Goal: Check status: Check status

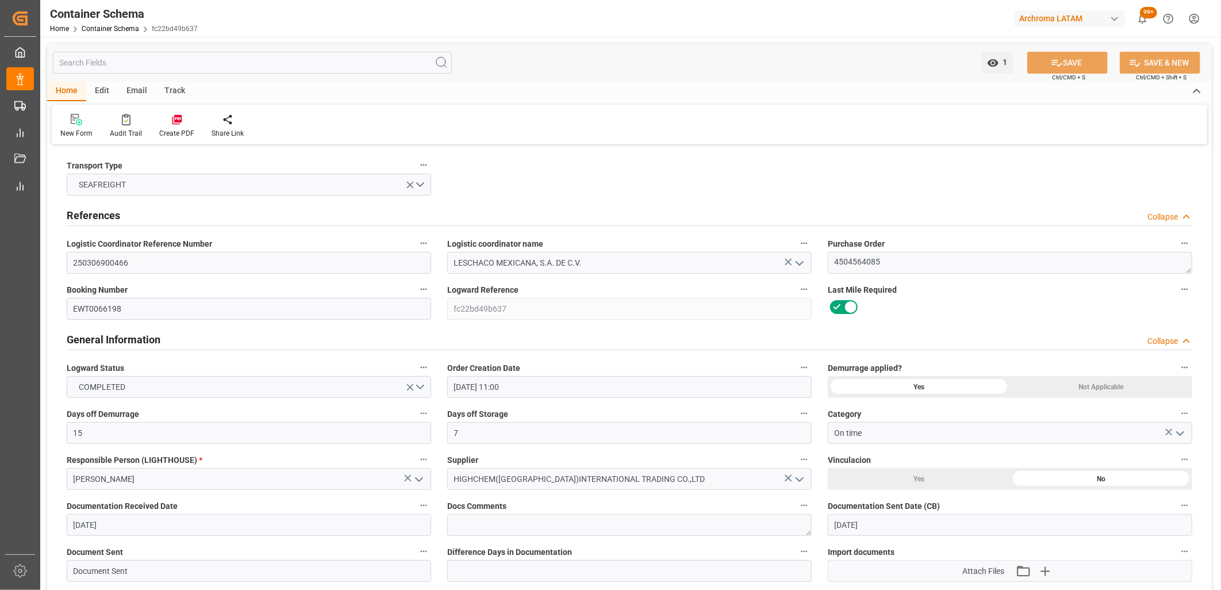
scroll to position [1146, 0]
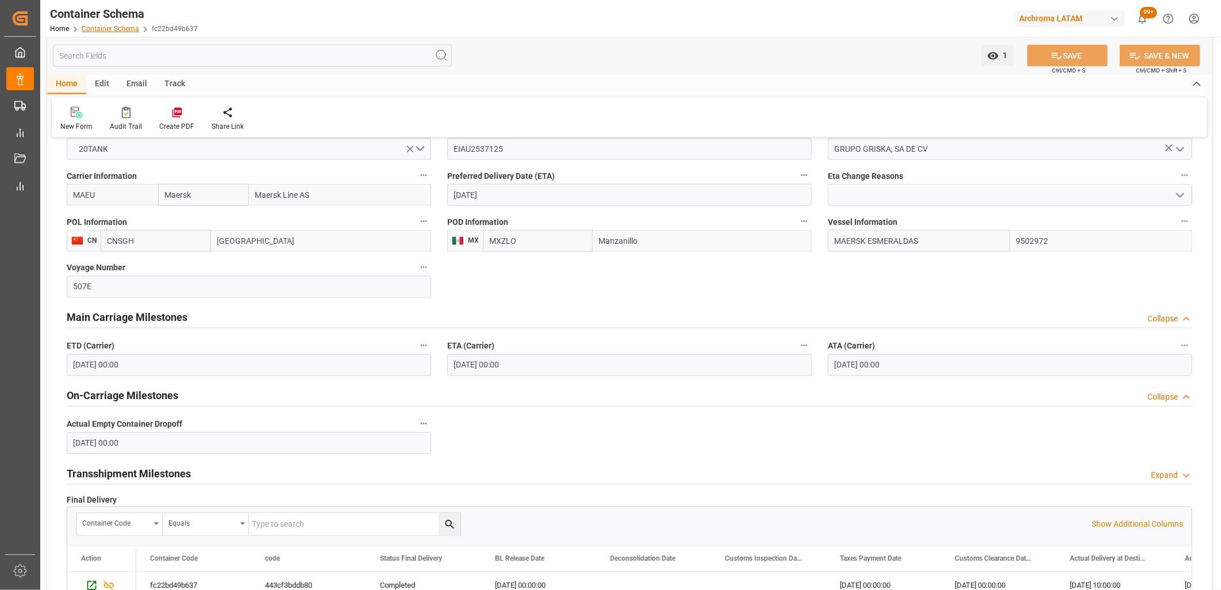
drag, startPoint x: 0, startPoint y: 0, endPoint x: 91, endPoint y: 27, distance: 94.7
click at [91, 27] on link "Container Schema" at bounding box center [110, 29] width 57 height 8
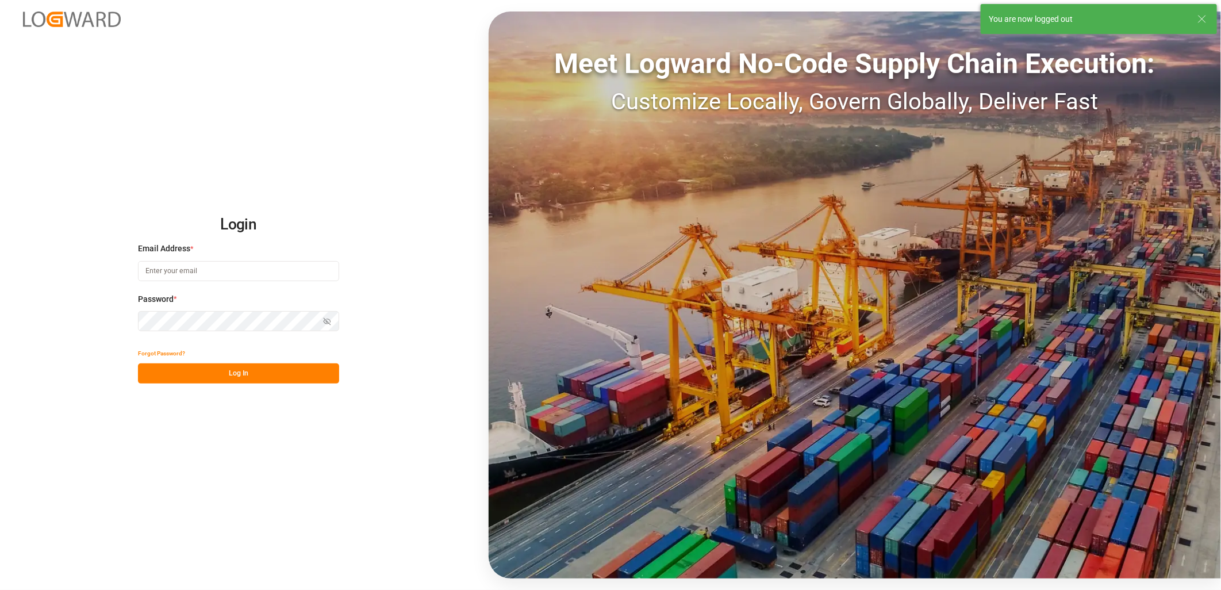
type input "erika.cervantes@leschaco.com"
click at [207, 376] on button "Log In" at bounding box center [238, 373] width 201 height 20
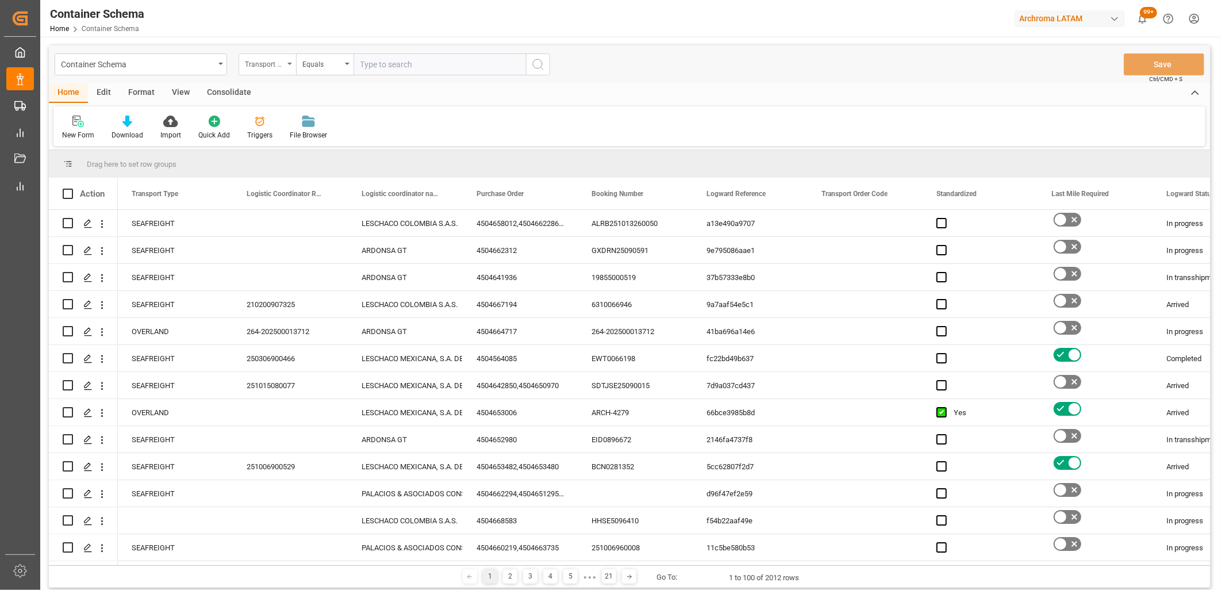
click at [287, 66] on div "Transport Type" at bounding box center [267, 64] width 57 height 22
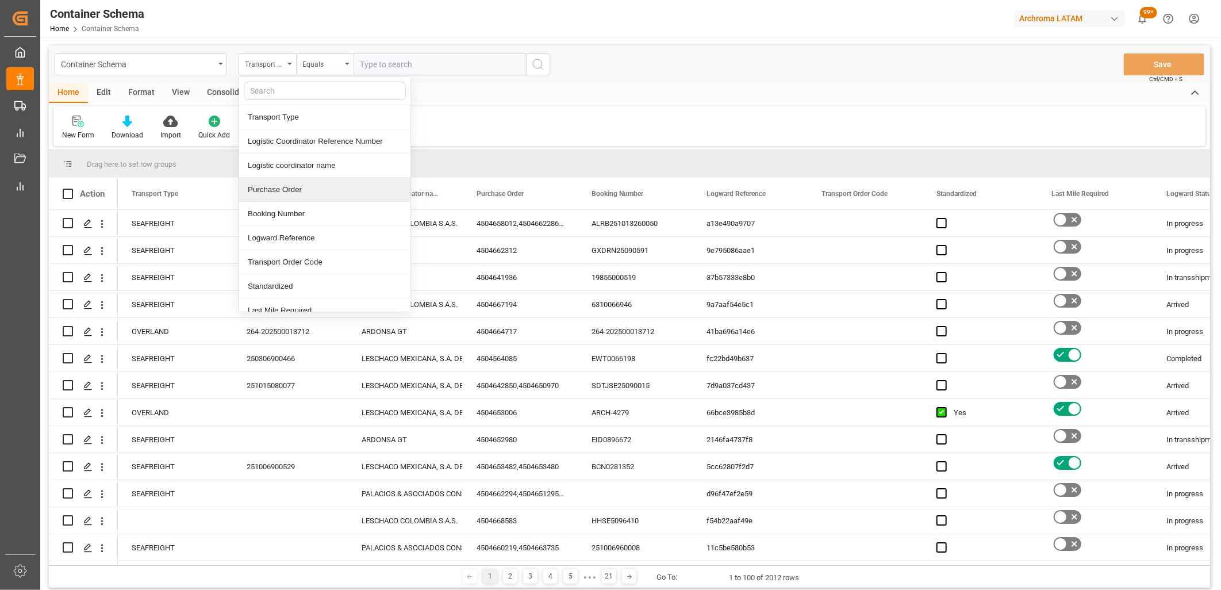
click at [297, 184] on div "Purchase Order" at bounding box center [324, 190] width 171 height 24
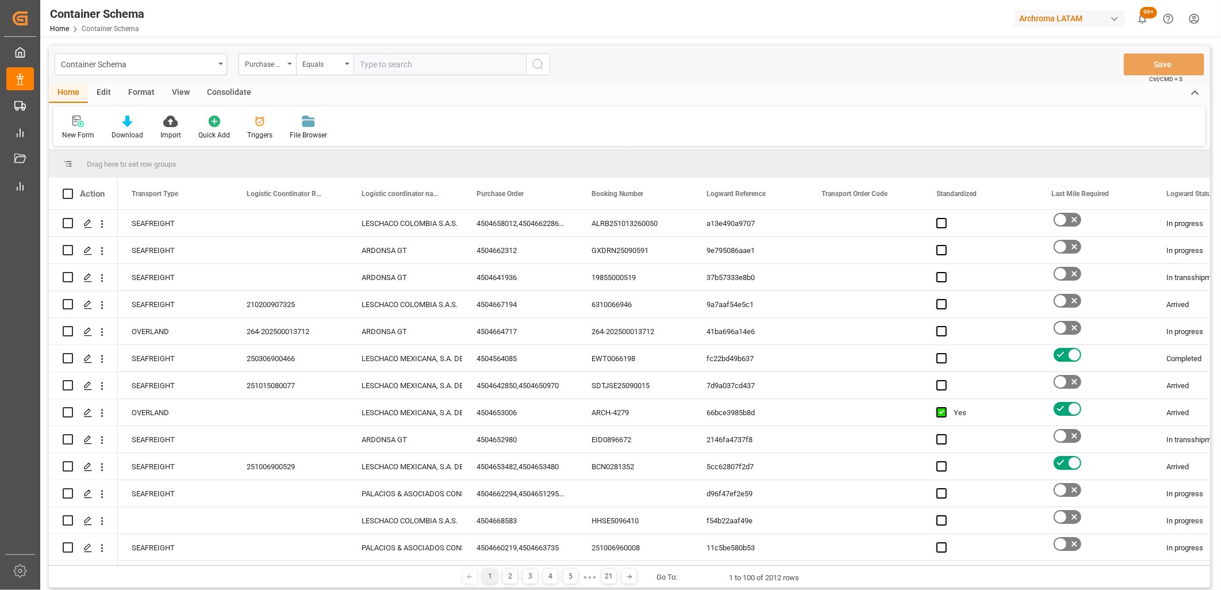
click at [366, 57] on input "text" at bounding box center [439, 64] width 172 height 22
paste input "4504653886"
type input "4504653886"
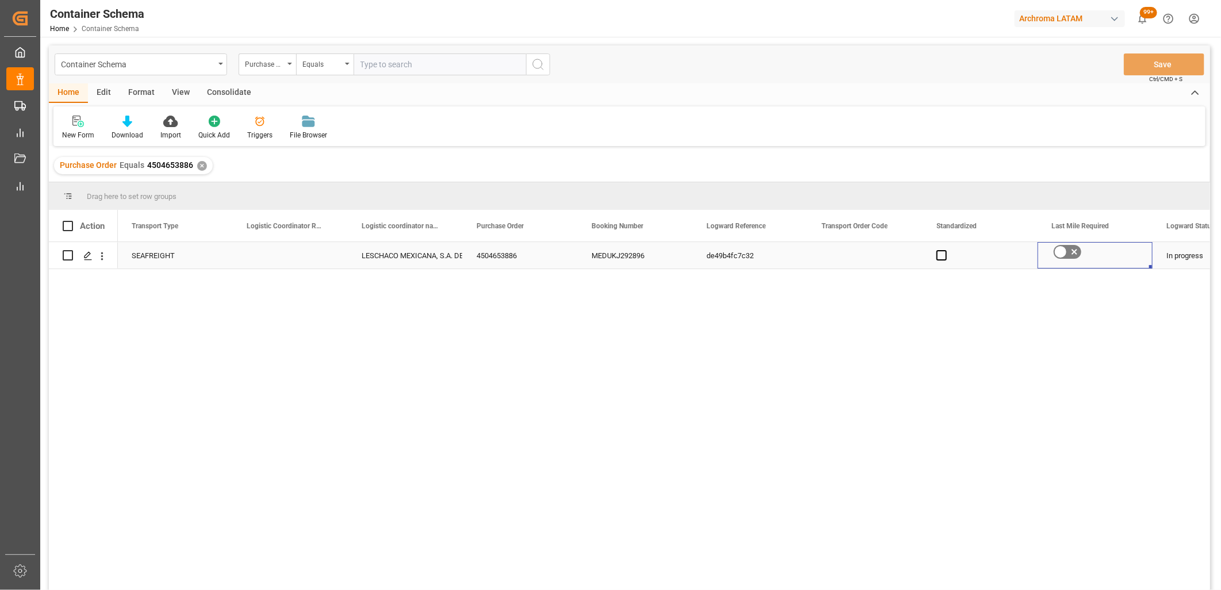
click at [1078, 249] on icon "Press SPACE to select this row." at bounding box center [1074, 252] width 14 height 14
click at [0, 0] on input "Press SPACE to select this row." at bounding box center [0, 0] width 0 height 0
click at [851, 255] on div "Press SPACE to select this row." at bounding box center [864, 255] width 115 height 26
click at [268, 253] on div "Press SPACE to select this row." at bounding box center [290, 255] width 115 height 26
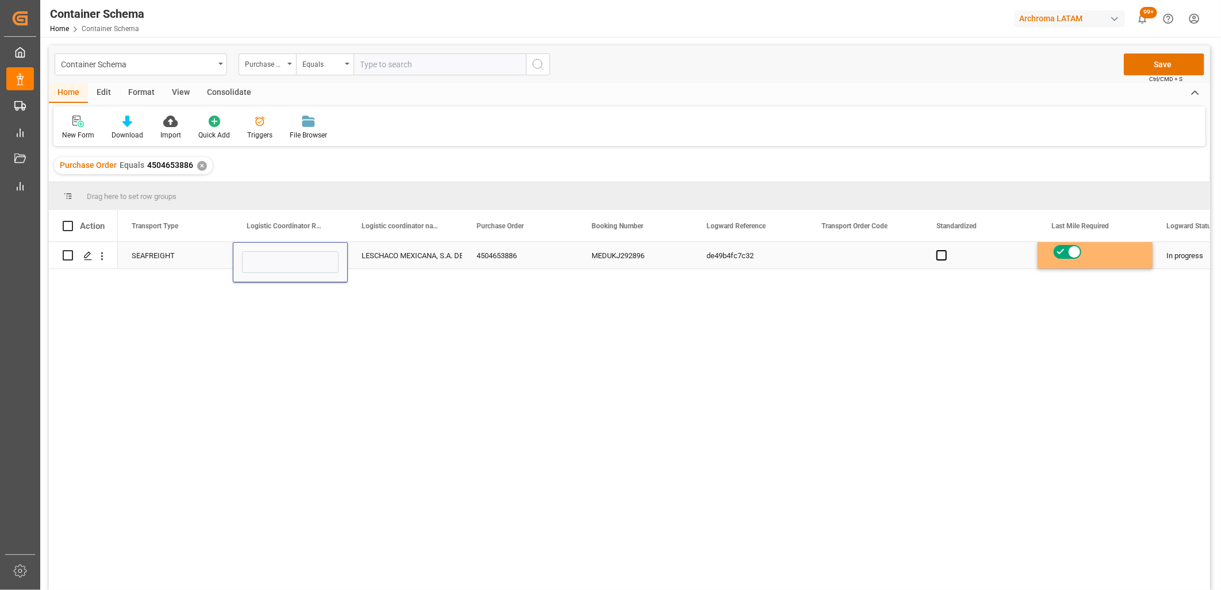
click at [269, 251] on input "Press SPACE to select this row." at bounding box center [290, 262] width 97 height 22
type input "251006900695"
drag, startPoint x: 408, startPoint y: 250, endPoint x: 552, endPoint y: 253, distance: 143.7
click at [408, 251] on div "LESCHACO MEXICANA, S.A. DE C.V." at bounding box center [404, 256] width 87 height 26
click at [1147, 67] on button "Save" at bounding box center [1164, 64] width 80 height 22
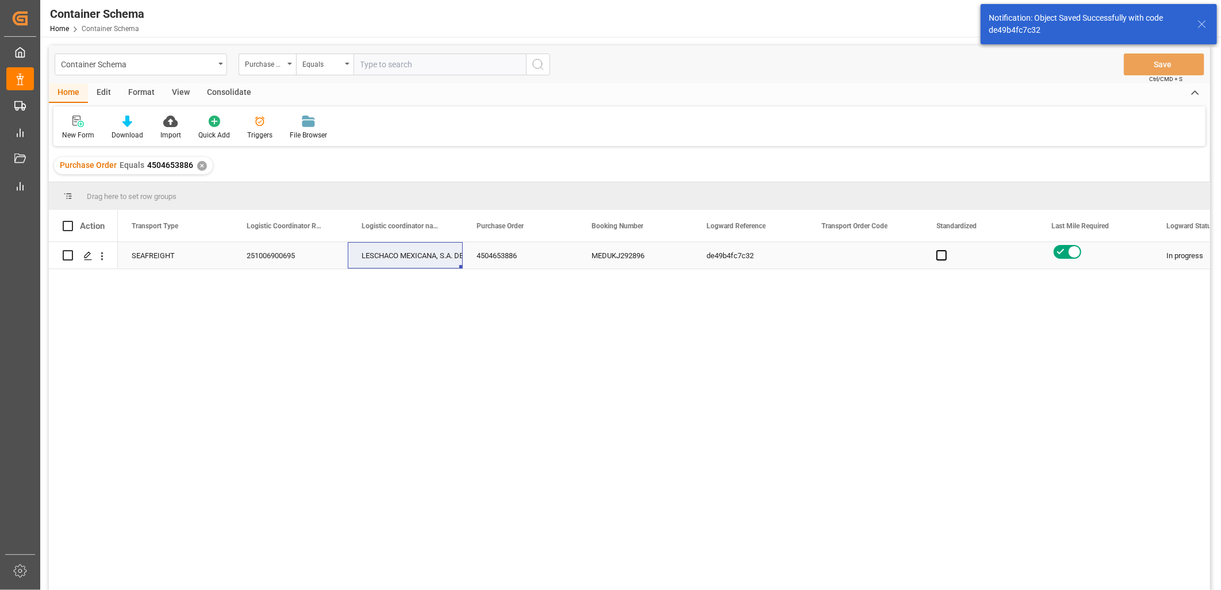
click at [851, 260] on div "Press SPACE to select this row." at bounding box center [864, 255] width 115 height 26
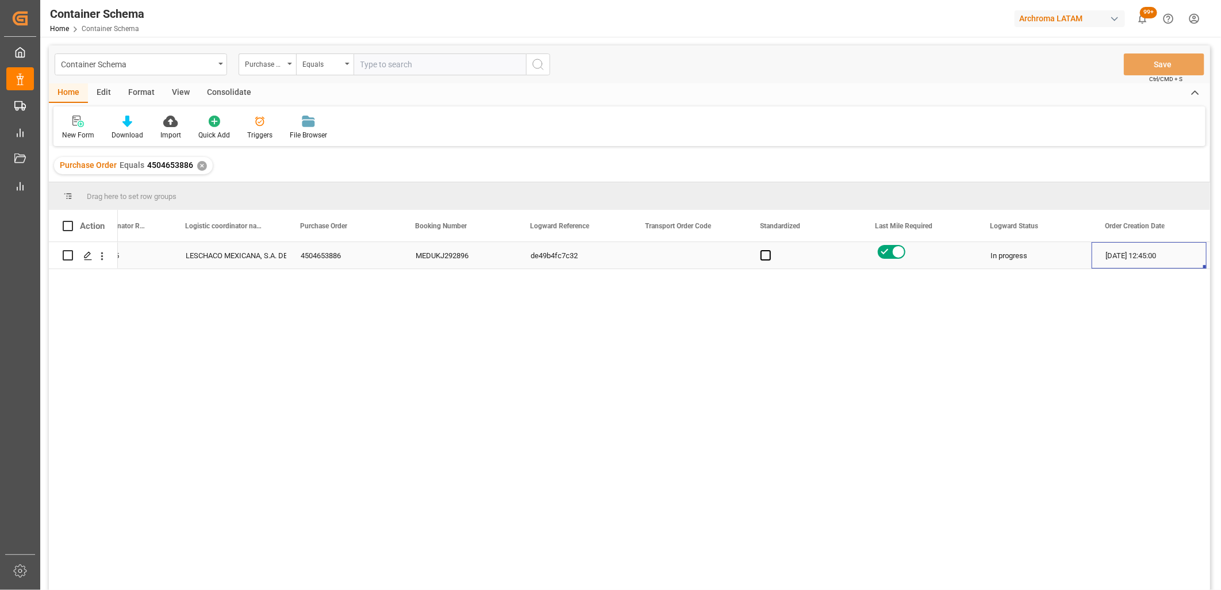
scroll to position [0, 291]
click at [184, 164] on span "4504653886" at bounding box center [170, 164] width 46 height 9
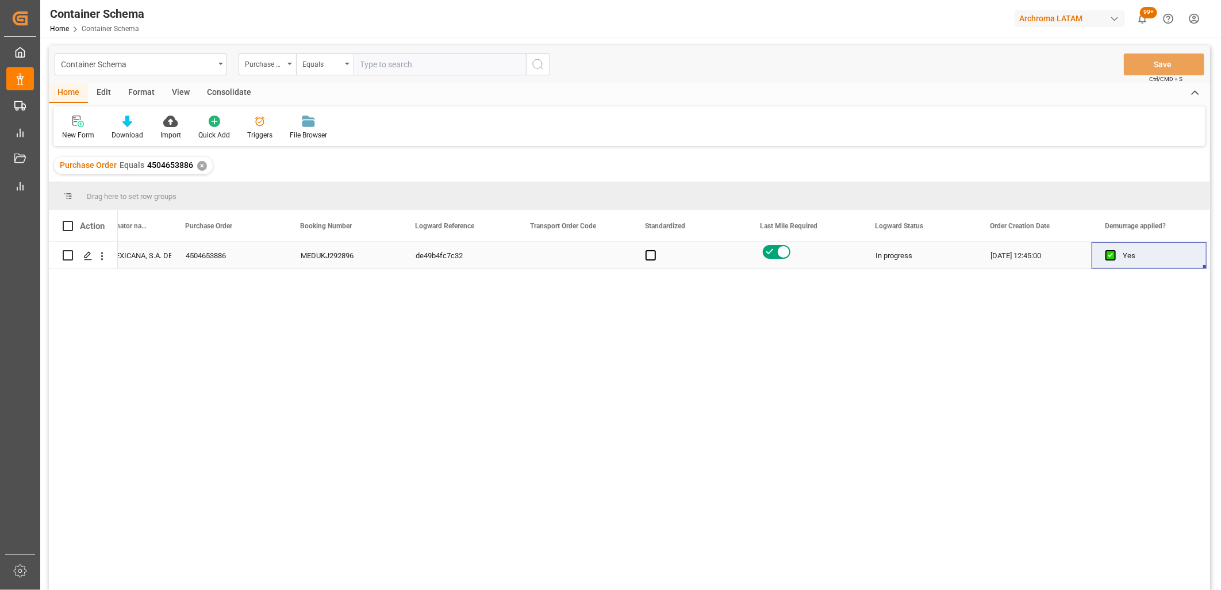
click at [320, 257] on div "MEDUKJ292896" at bounding box center [344, 255] width 115 height 26
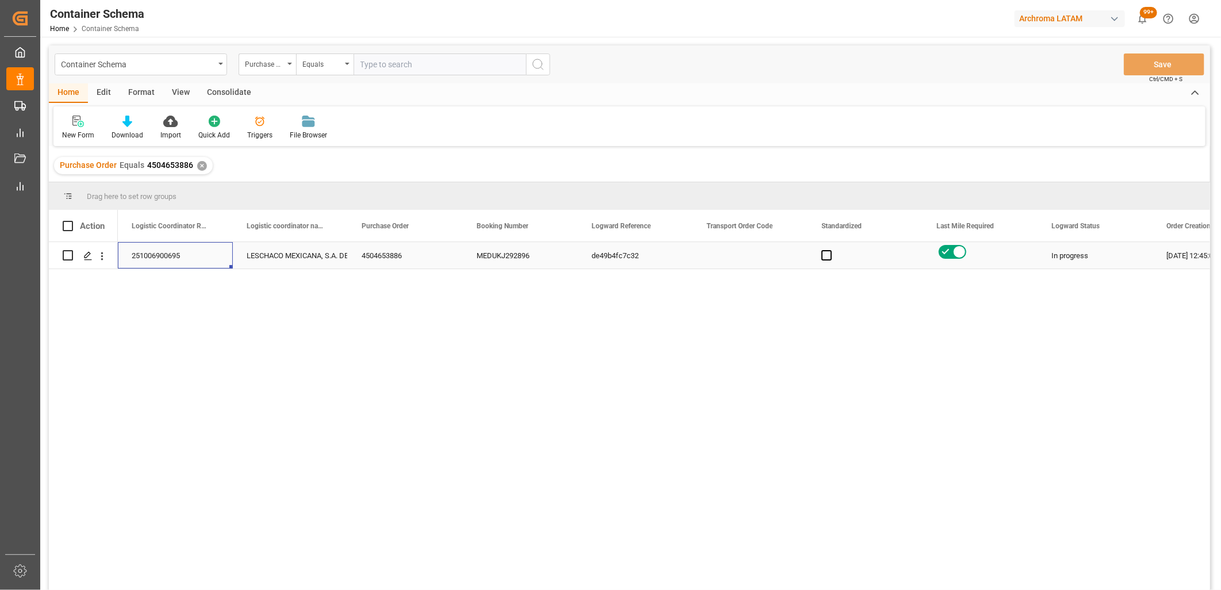
scroll to position [0, 0]
click at [280, 255] on div "251006900695" at bounding box center [290, 255] width 115 height 26
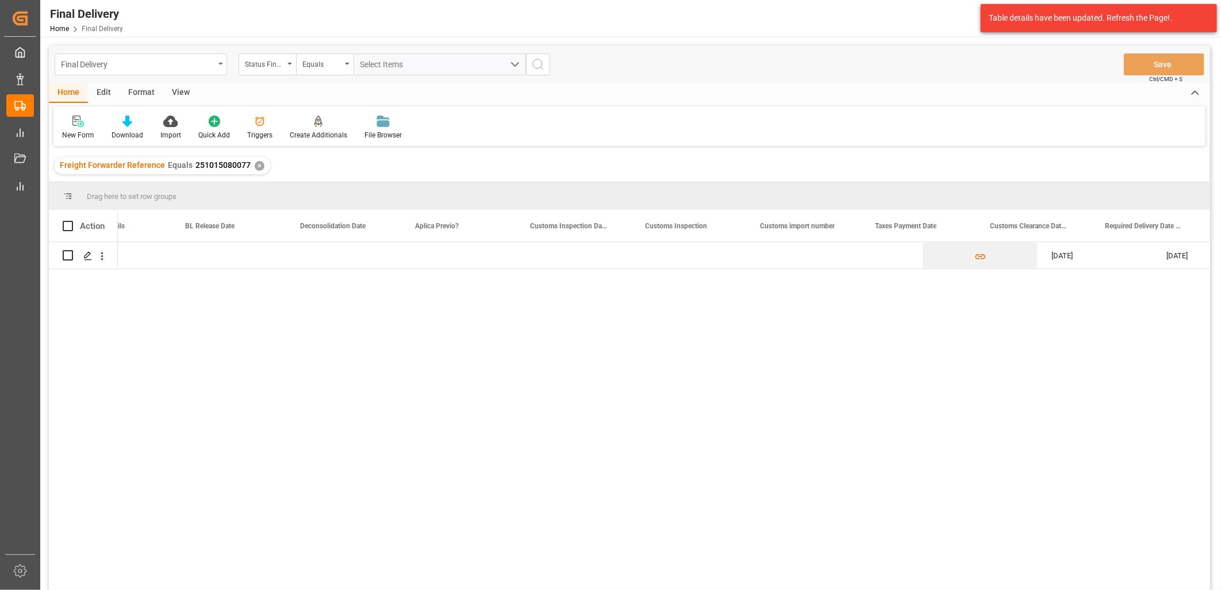
scroll to position [0, 866]
click at [114, 66] on div "Final Delivery" at bounding box center [137, 63] width 153 height 14
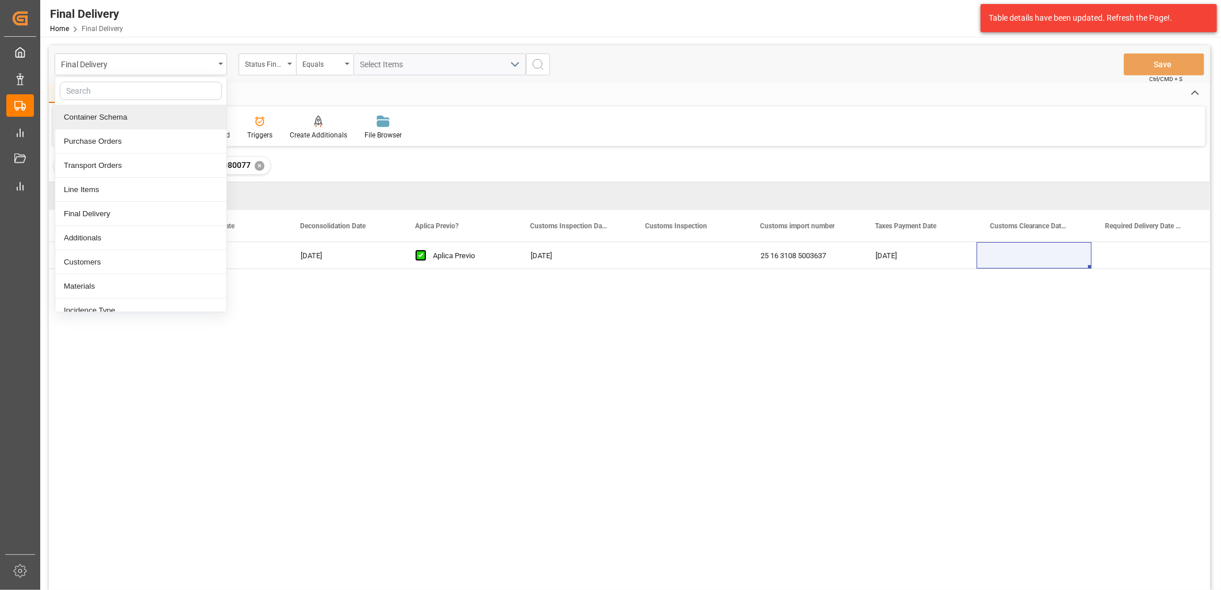
click at [136, 116] on div "Container Schema" at bounding box center [140, 117] width 171 height 24
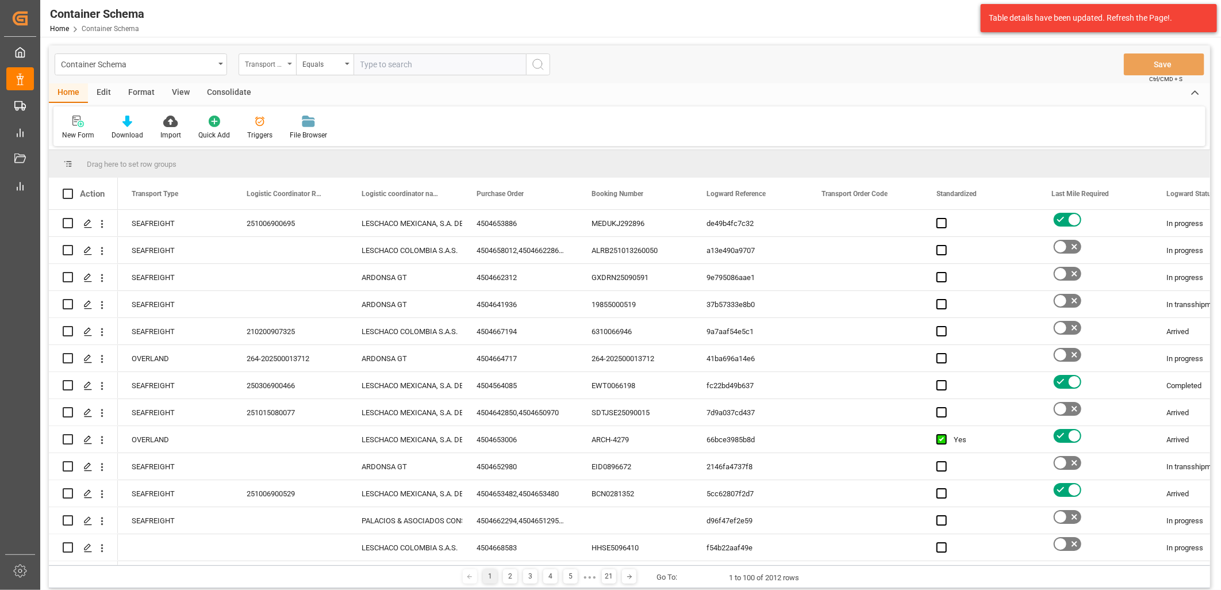
click at [286, 67] on div "Transport Type" at bounding box center [267, 64] width 57 height 22
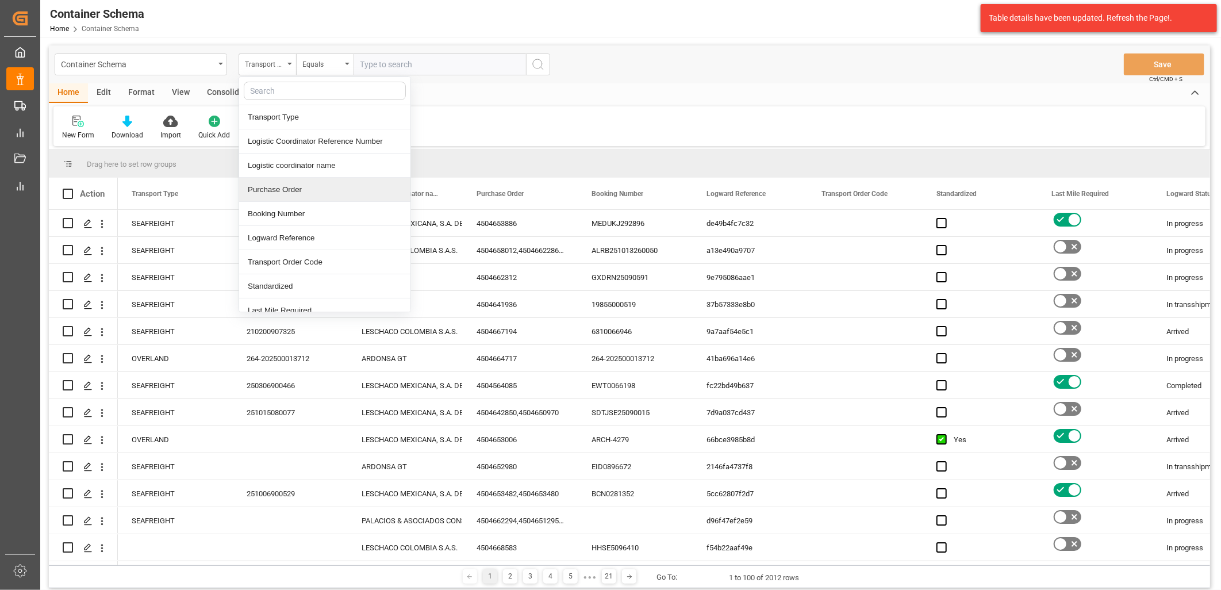
drag, startPoint x: 300, startPoint y: 185, endPoint x: 317, endPoint y: 165, distance: 26.1
click at [302, 183] on div "Purchase Order" at bounding box center [324, 190] width 171 height 24
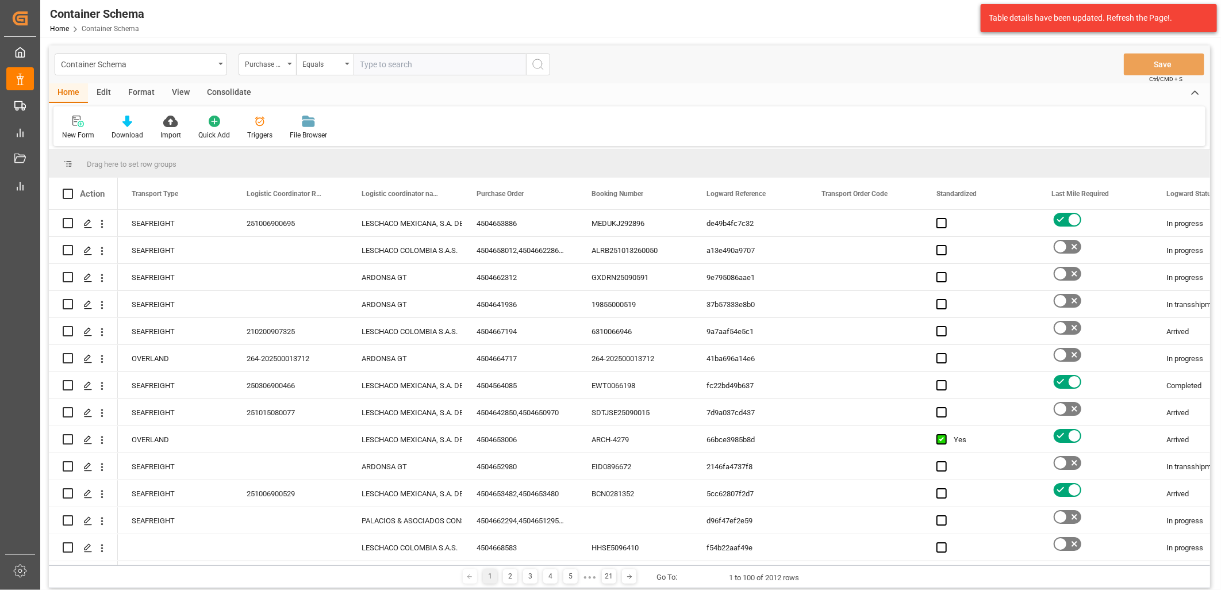
click at [386, 65] on input "text" at bounding box center [439, 64] width 172 height 22
paste input "4504656548"
type input "4504656548"
